Goal: Information Seeking & Learning: Learn about a topic

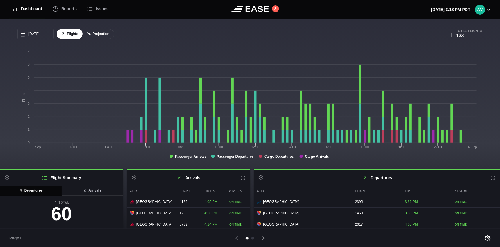
click at [96, 33] on button "Projection" at bounding box center [98, 34] width 32 height 10
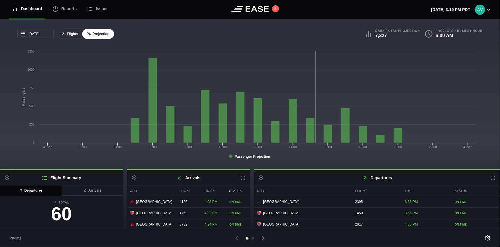
click at [68, 34] on button "Flights" at bounding box center [70, 34] width 26 height 10
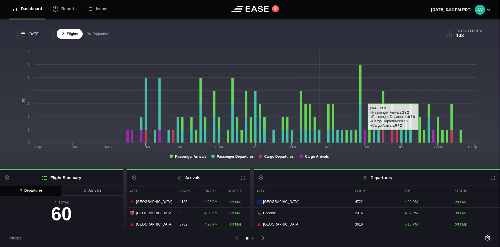
click at [404, 48] on icon "Created with Highcharts 8.2.2 Flights Passenger Arrivals Passenger Departures C…" at bounding box center [248, 106] width 462 height 116
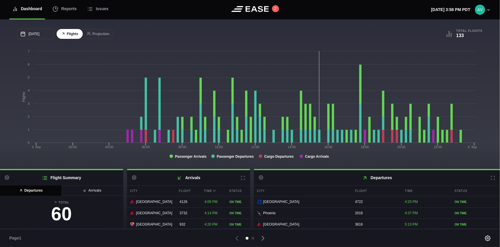
click at [491, 179] on icon at bounding box center [493, 178] width 5 height 5
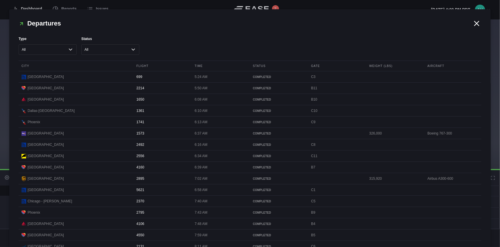
click at [474, 25] on icon at bounding box center [476, 23] width 9 height 9
